Goal: Information Seeking & Learning: Learn about a topic

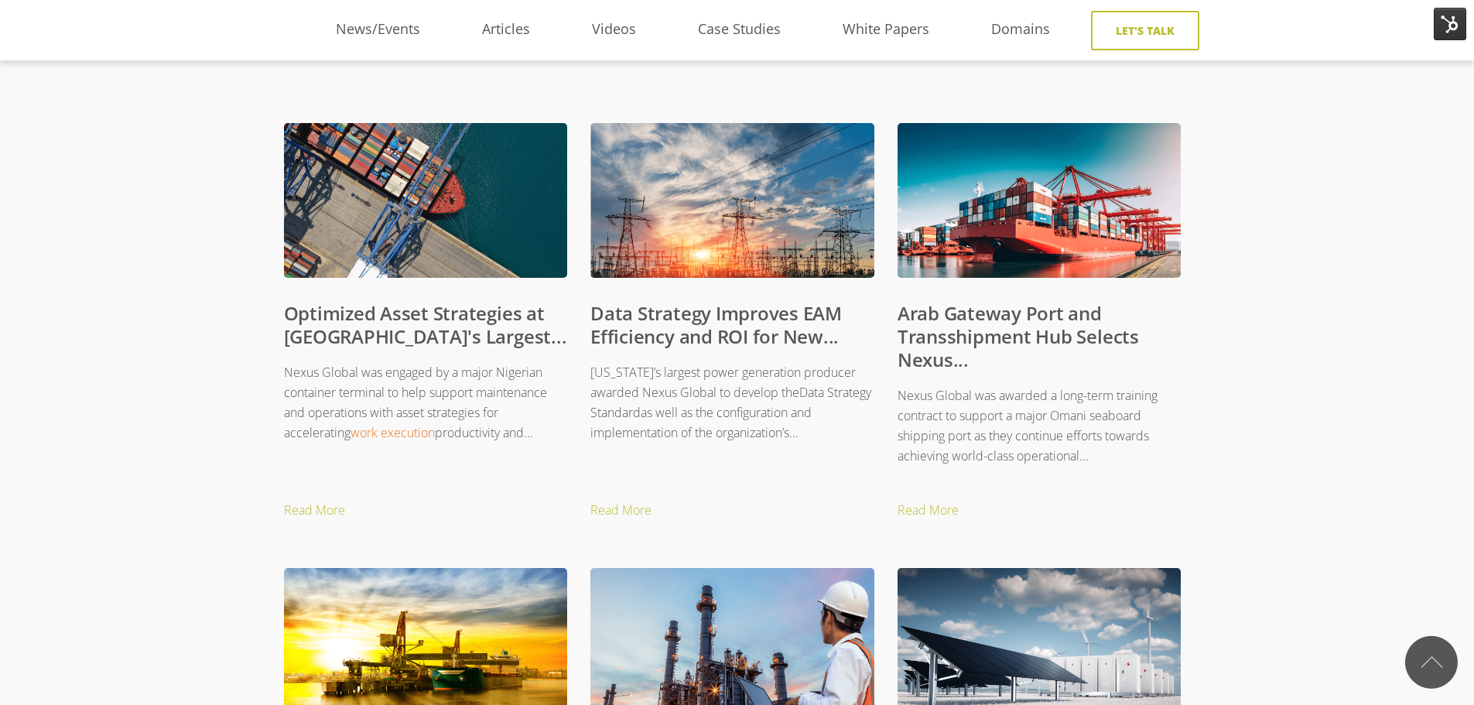
scroll to position [621, 12]
click at [990, 323] on link "Arab Gateway Port and Transshipment Hub Selects Nexus..." at bounding box center [1018, 337] width 241 height 72
